Goal: Navigation & Orientation: Find specific page/section

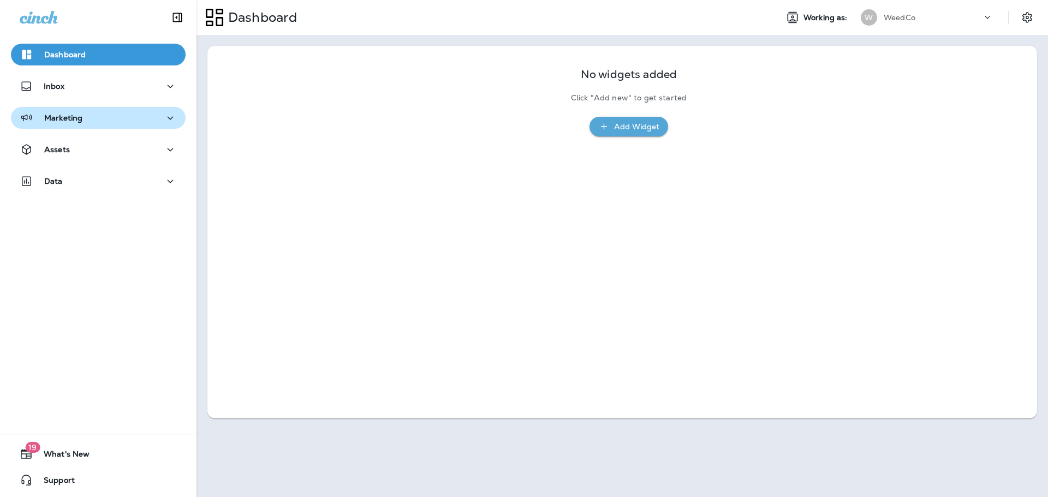
click at [71, 112] on div "Marketing" at bounding box center [51, 118] width 63 height 14
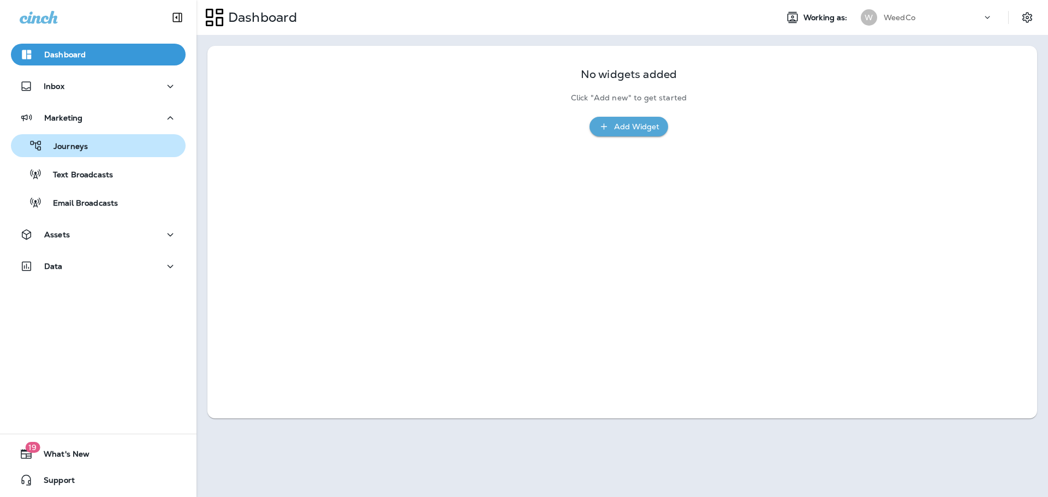
click at [87, 153] on div "Journeys" at bounding box center [98, 146] width 166 height 16
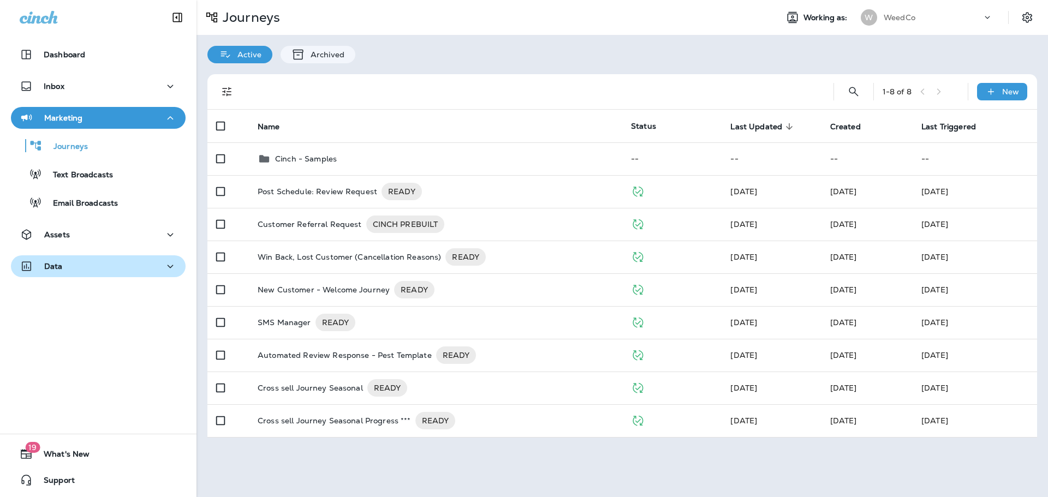
click at [166, 263] on icon "button" at bounding box center [170, 267] width 13 height 14
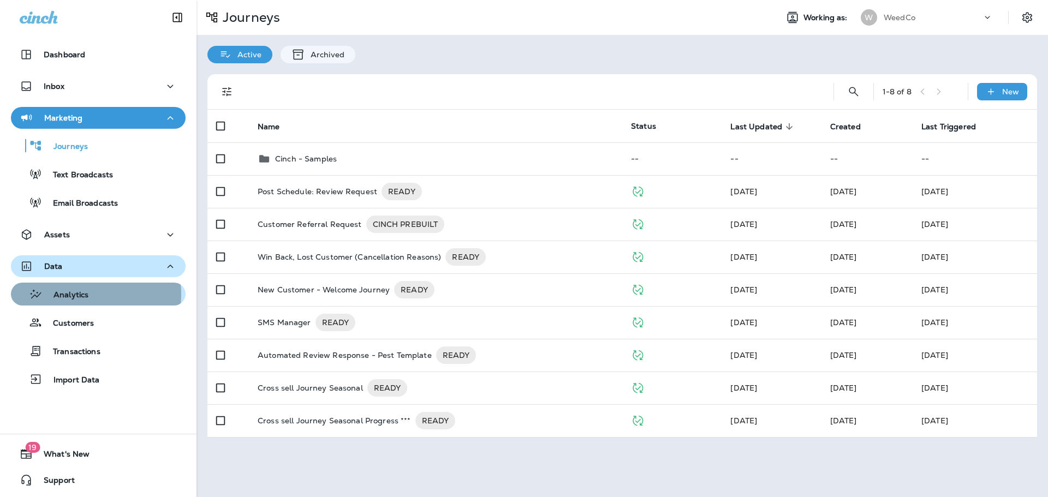
click at [79, 294] on p "Analytics" at bounding box center [66, 295] width 46 height 10
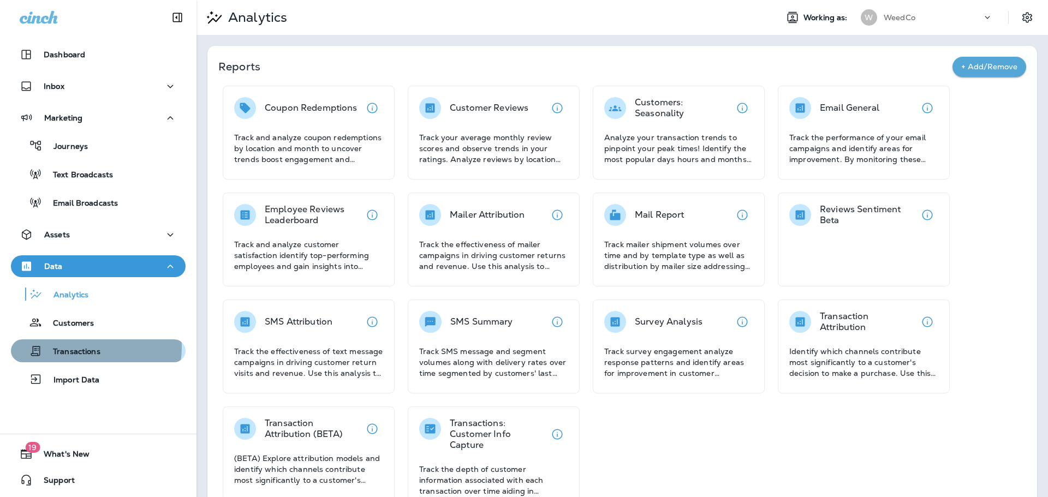
click at [79, 347] on p "Transactions" at bounding box center [71, 352] width 58 height 10
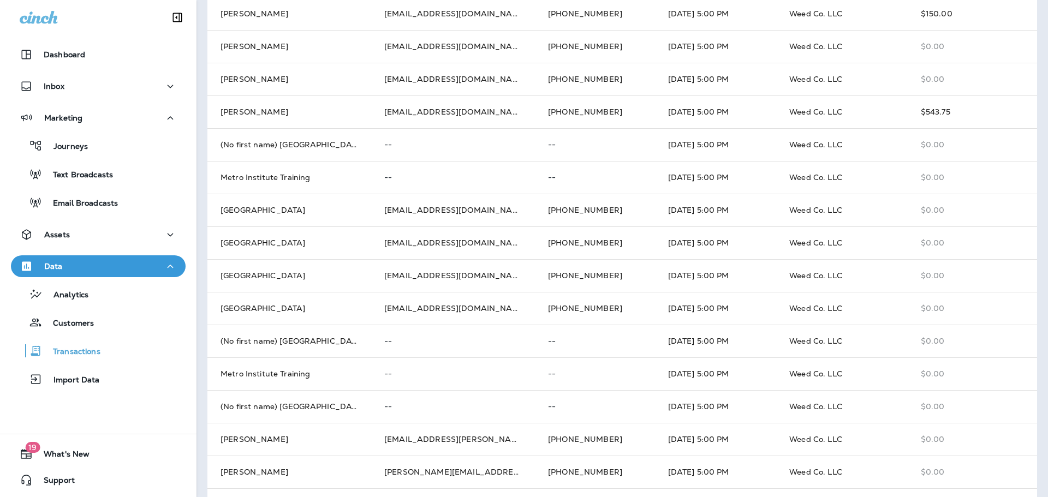
scroll to position [277, 0]
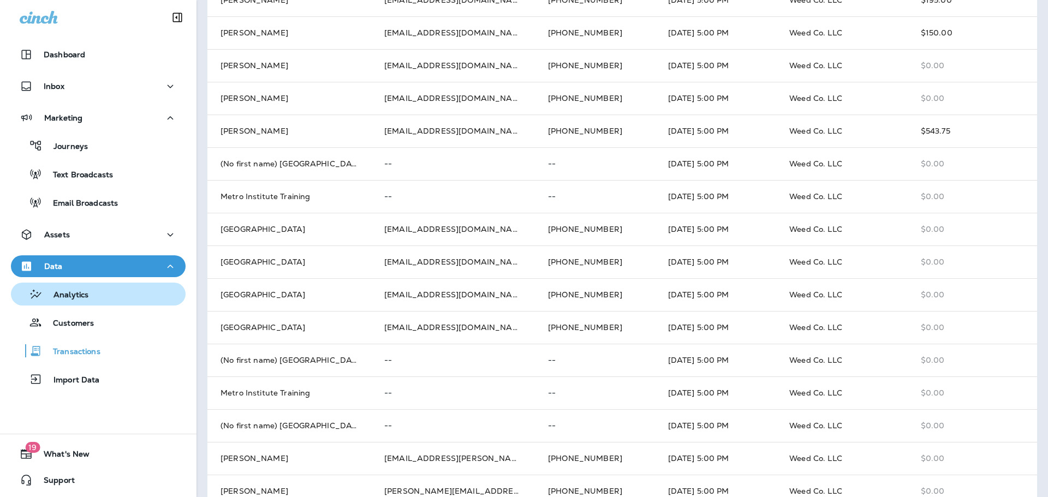
click at [72, 298] on p "Analytics" at bounding box center [66, 295] width 46 height 10
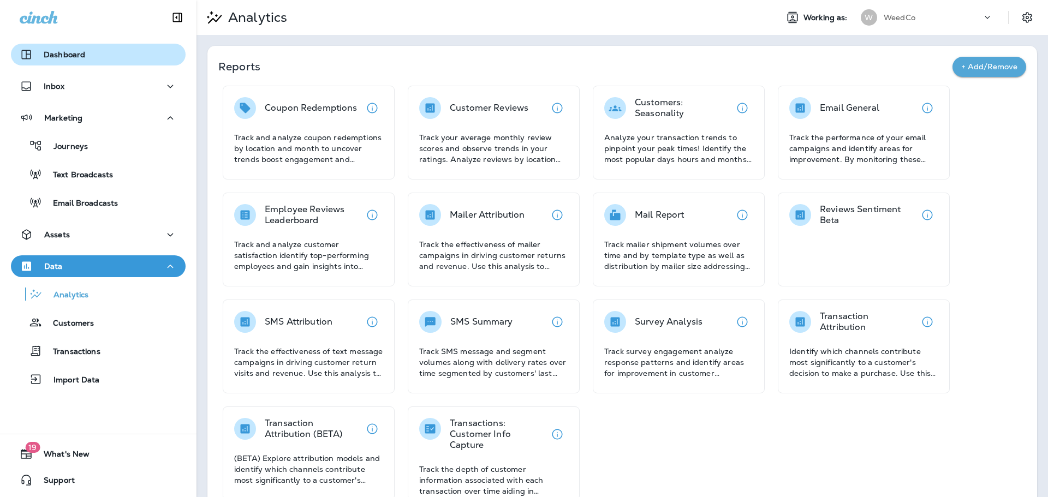
click at [78, 46] on button "Dashboard" at bounding box center [98, 55] width 175 height 22
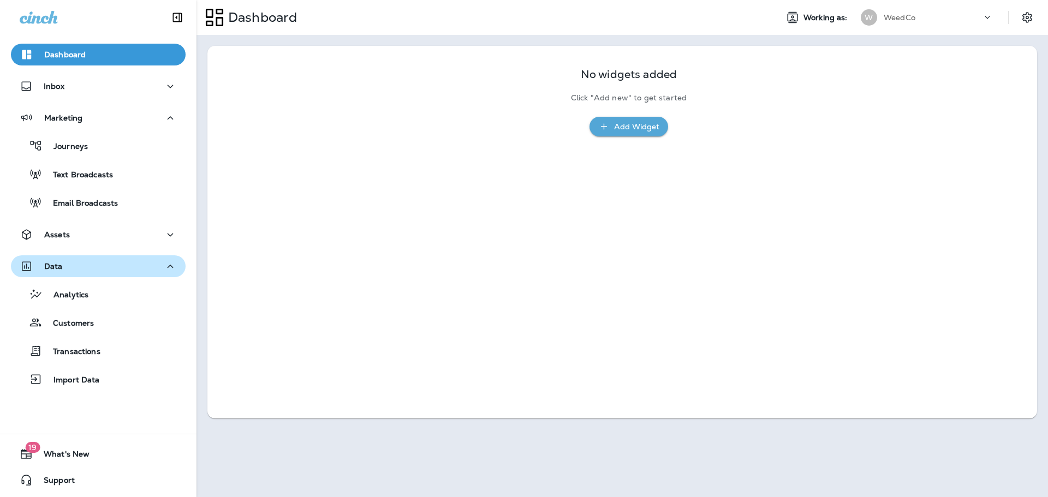
click at [605, 131] on icon "button" at bounding box center [603, 126] width 11 height 11
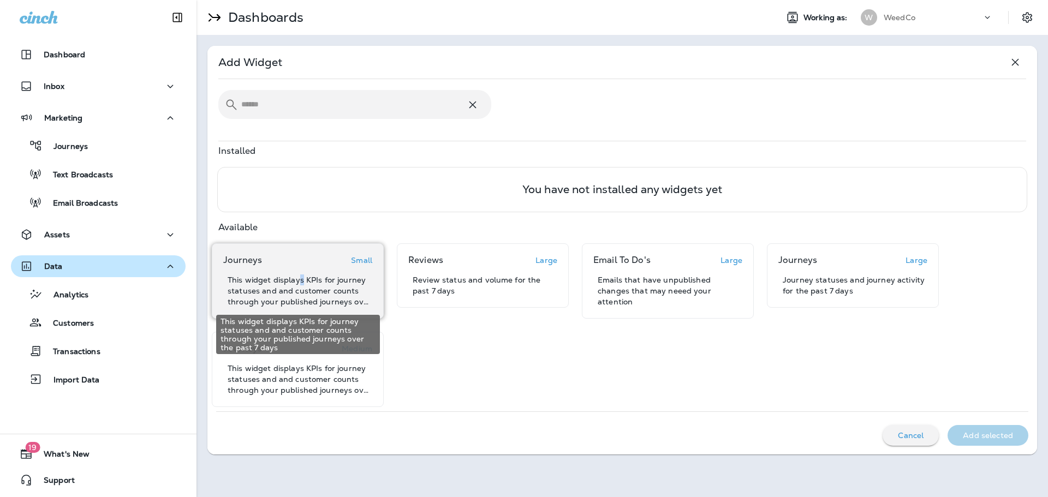
click at [301, 275] on p "This widget displays KPIs for journey statuses and and customer counts through …" at bounding box center [300, 291] width 145 height 33
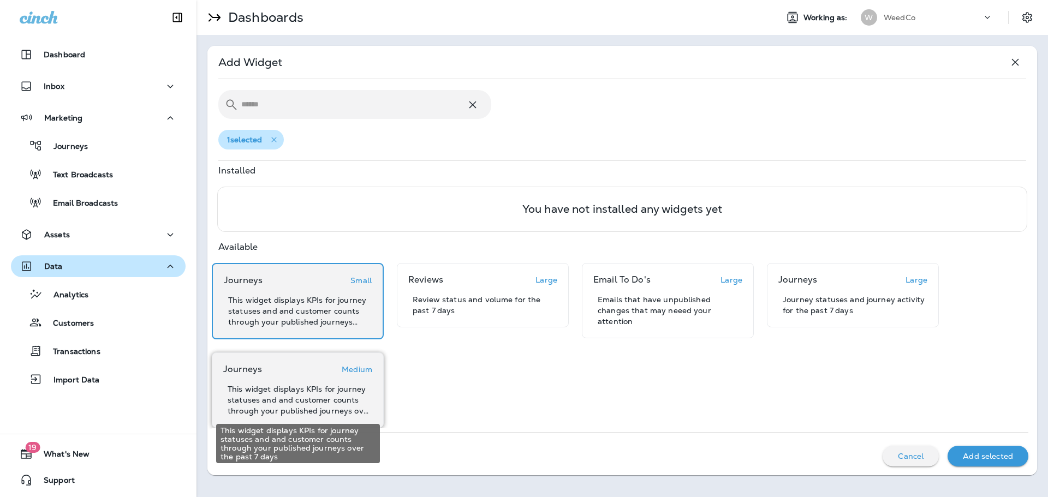
click at [286, 404] on p "This widget displays KPIs for journey statuses and and customer counts through …" at bounding box center [300, 400] width 145 height 33
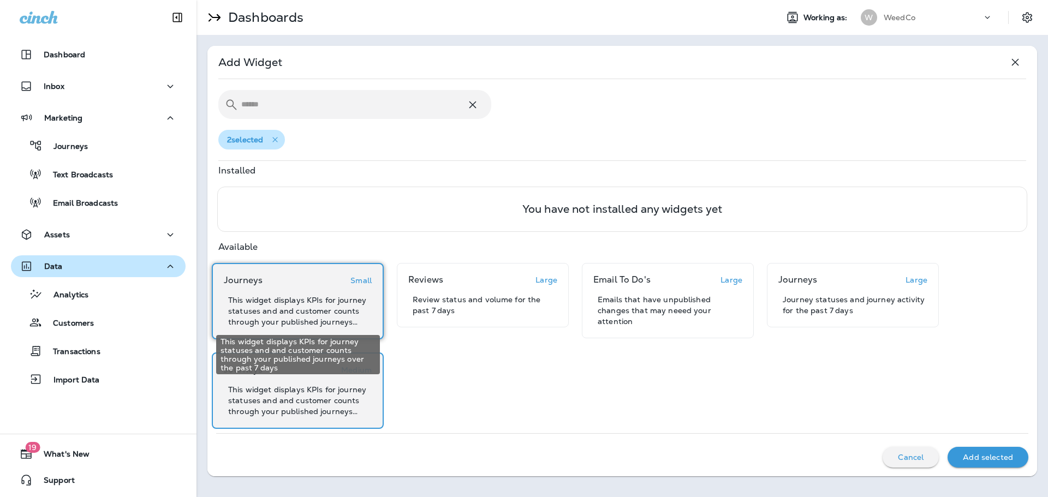
click at [290, 297] on p "This widget displays KPIs for journey statuses and and customer counts through …" at bounding box center [300, 311] width 144 height 33
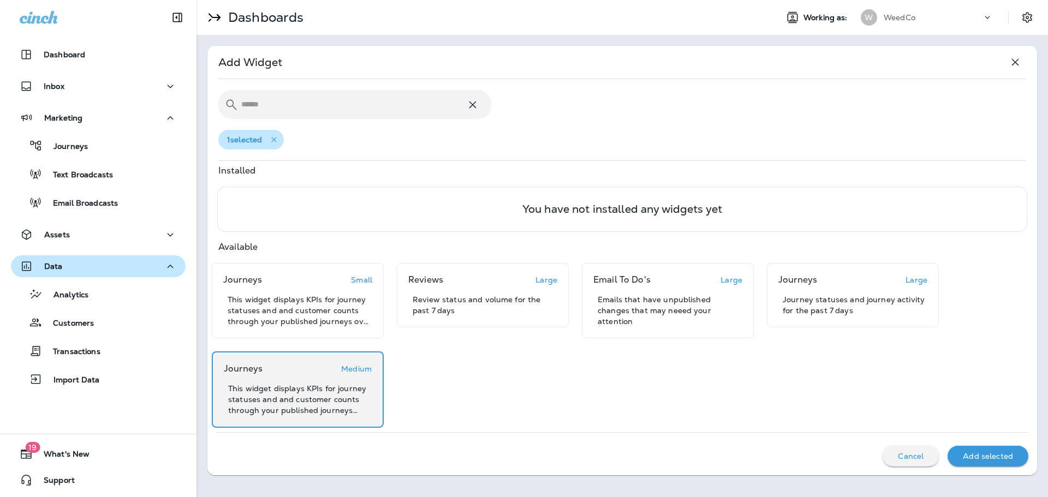
click at [995, 458] on p "Add selected" at bounding box center [988, 456] width 50 height 9
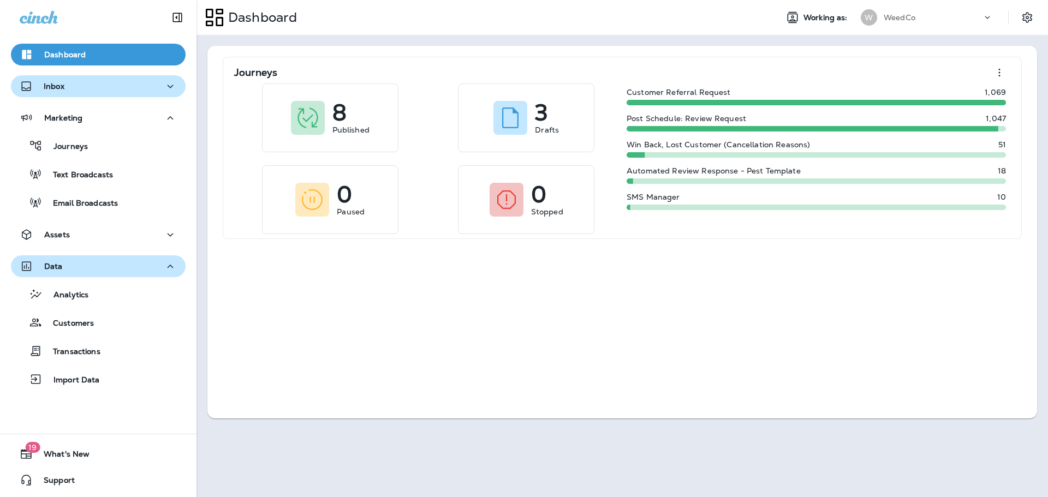
click at [171, 88] on icon "button" at bounding box center [170, 87] width 13 height 14
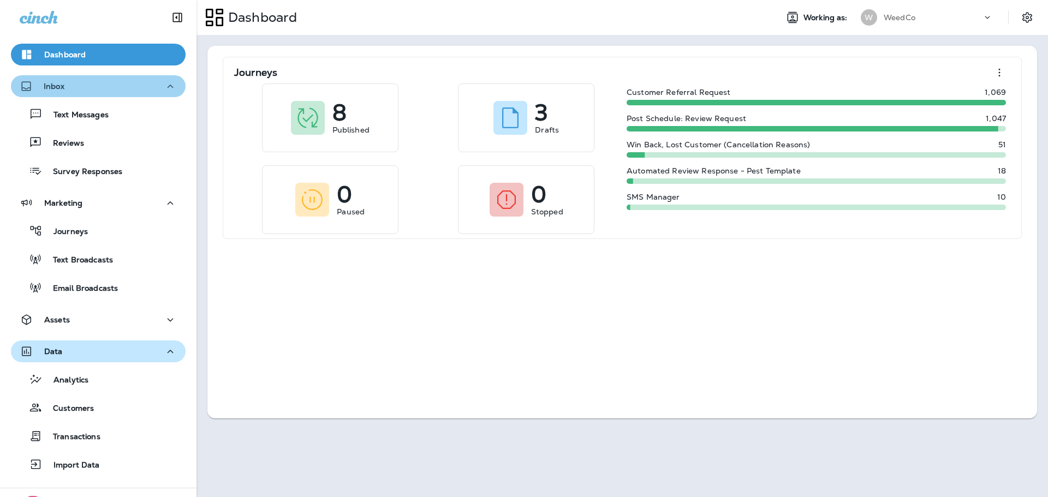
click at [167, 92] on icon "button" at bounding box center [170, 87] width 13 height 14
